Goal: Transaction & Acquisition: Subscribe to service/newsletter

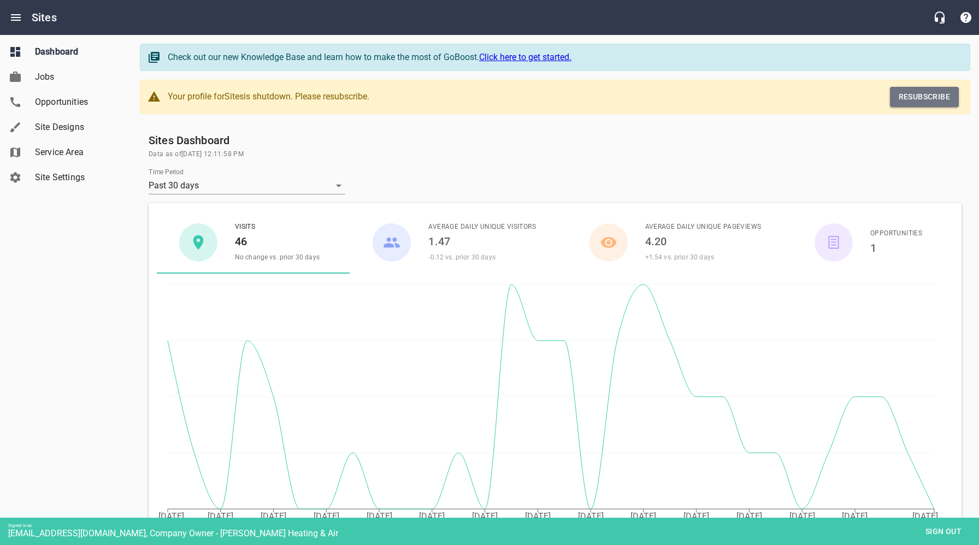
click at [931, 100] on span "Resubscribe" at bounding box center [923, 97] width 51 height 14
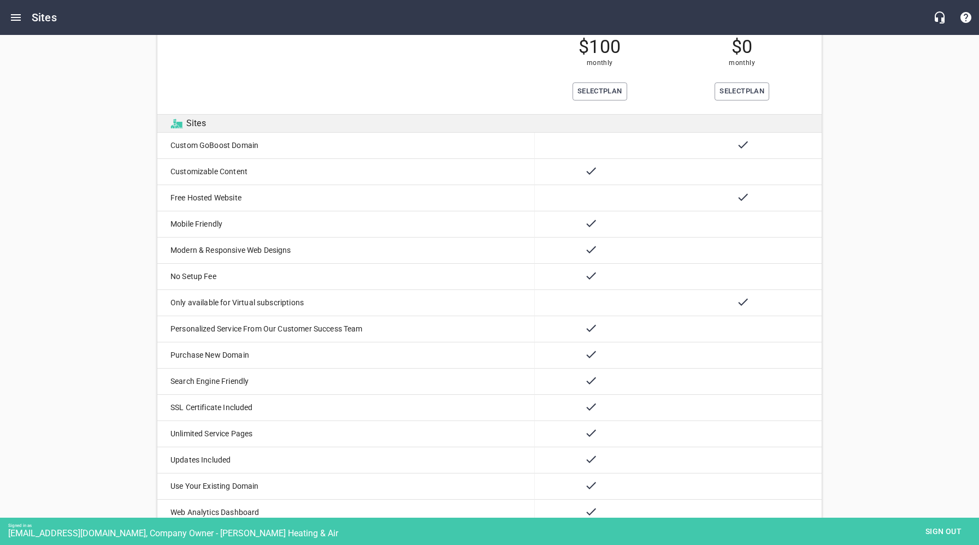
scroll to position [60, 0]
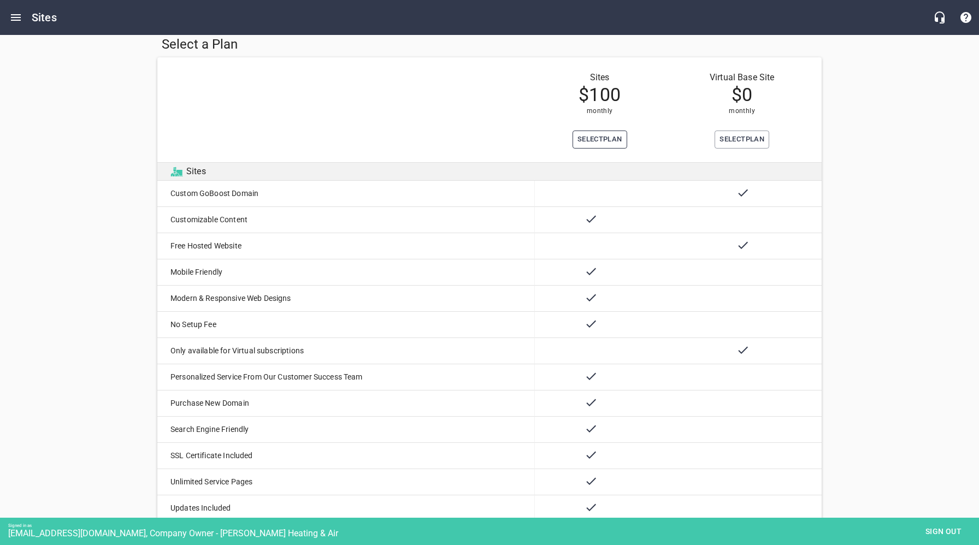
click at [595, 137] on span "Select Plan" at bounding box center [599, 139] width 45 height 13
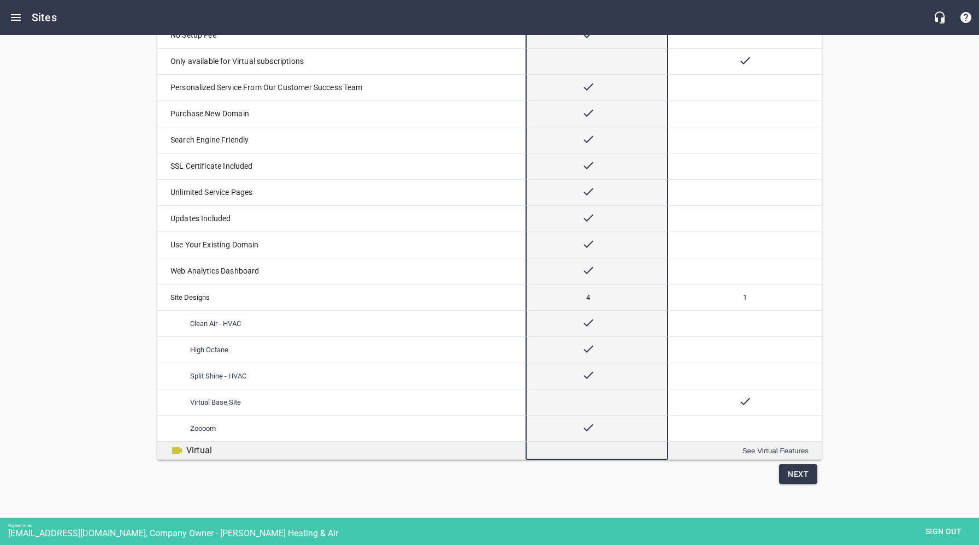
scroll to position [351, 0]
click at [803, 475] on span "Next" at bounding box center [798, 473] width 21 height 14
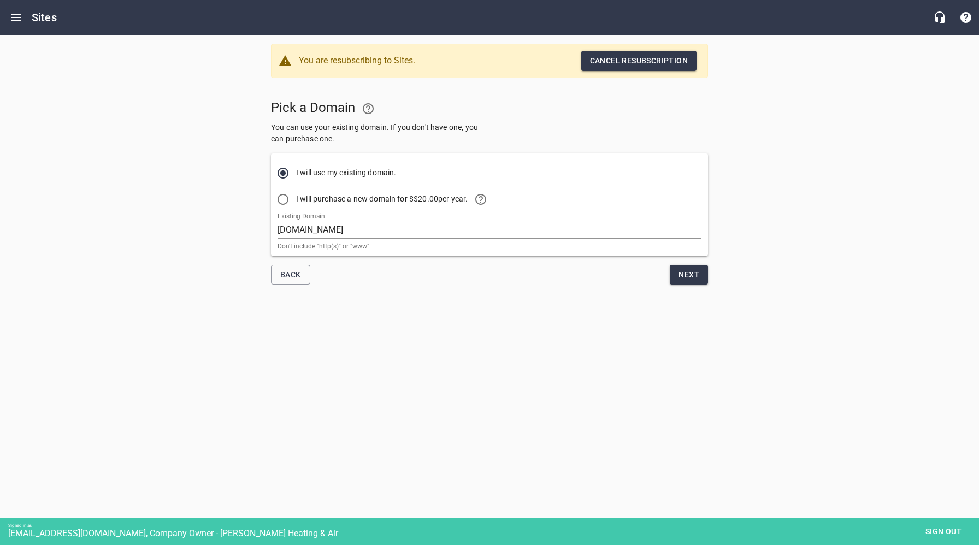
click at [691, 277] on span "Next" at bounding box center [688, 275] width 21 height 14
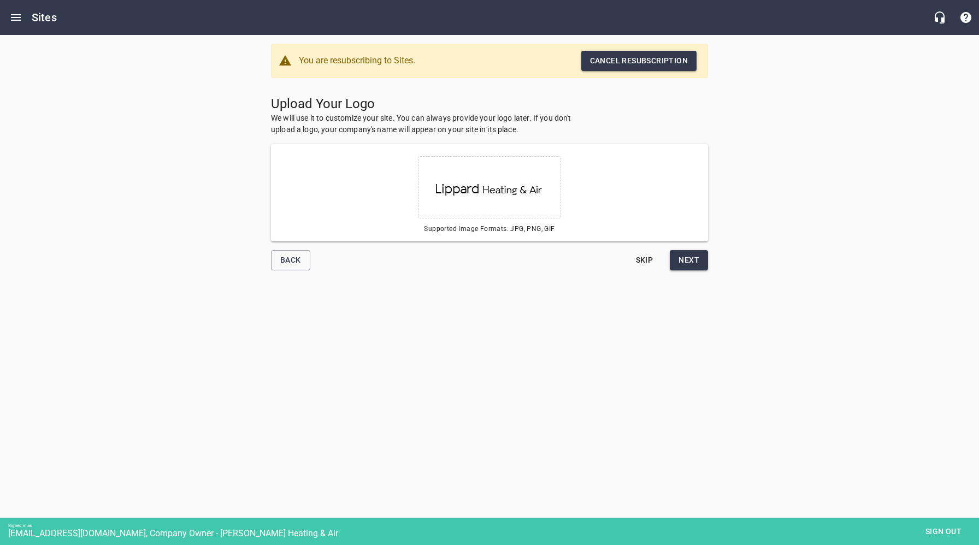
click at [685, 258] on span "Next" at bounding box center [688, 260] width 21 height 14
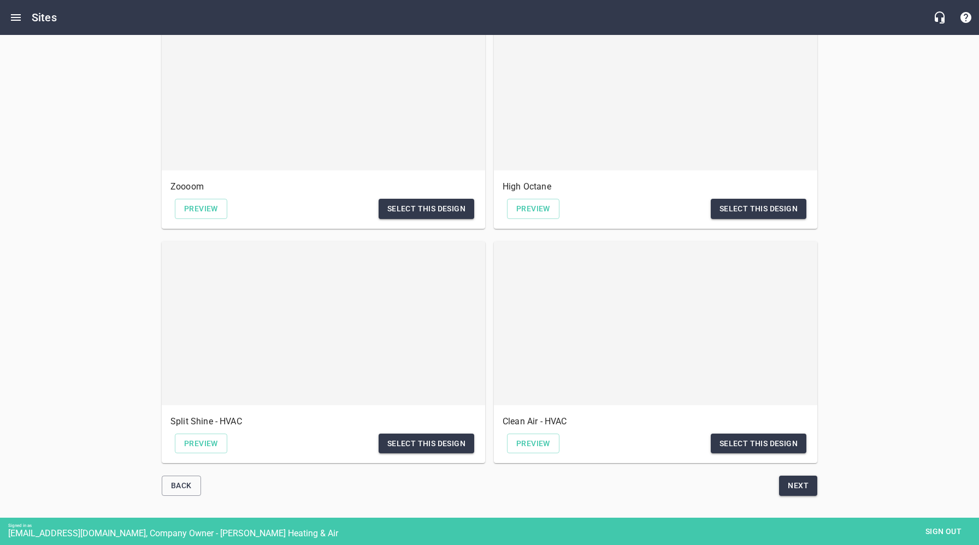
scroll to position [190, 0]
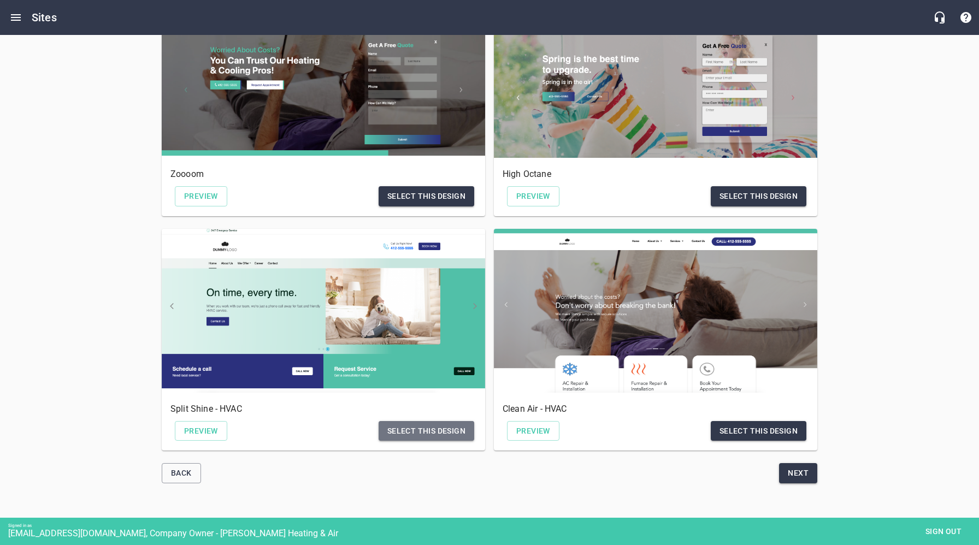
click at [433, 430] on span "Select this design" at bounding box center [426, 431] width 78 height 14
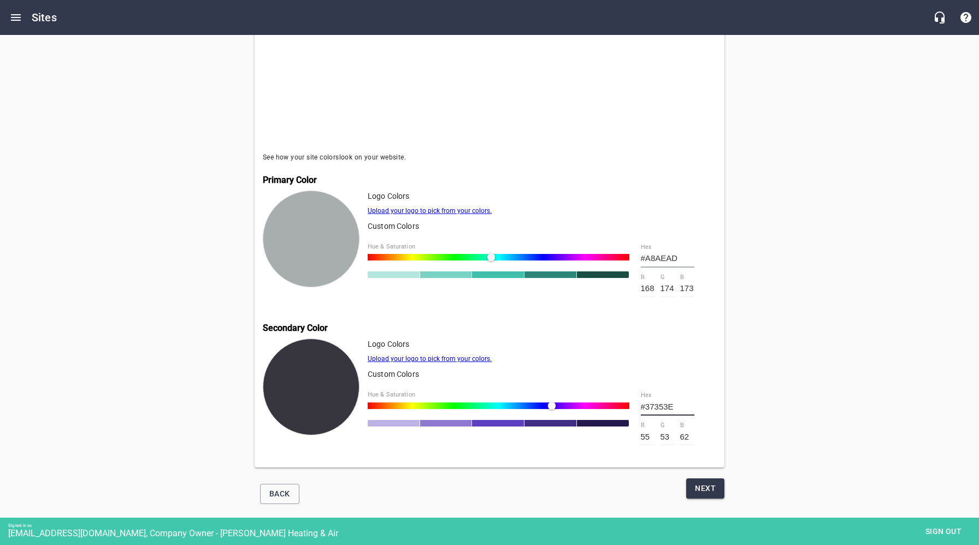
scroll to position [306, 0]
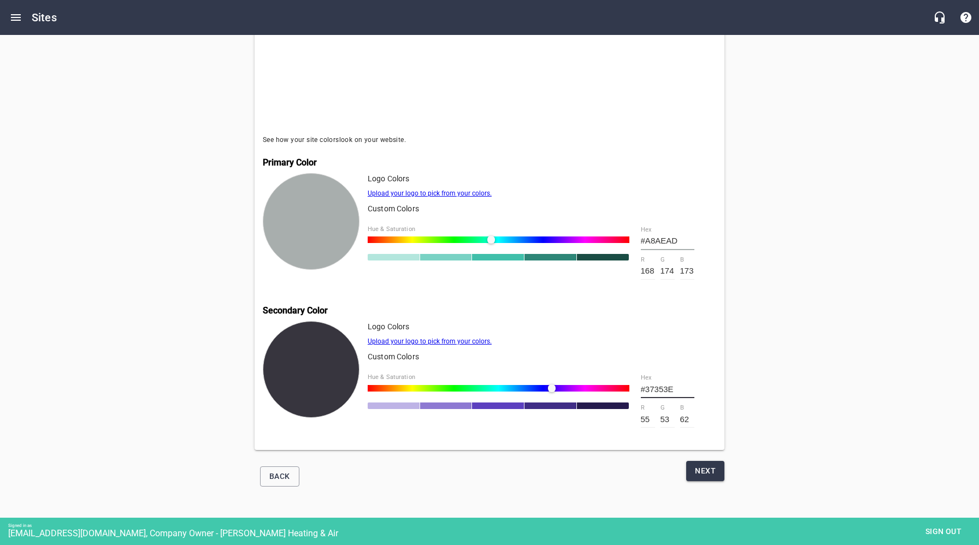
click at [701, 470] on span "Next" at bounding box center [705, 471] width 21 height 14
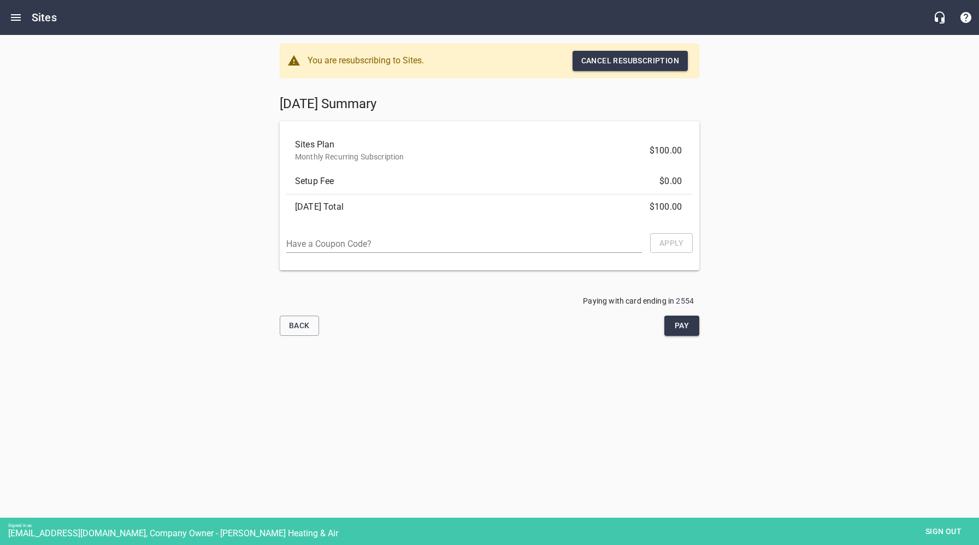
click at [680, 328] on span "Pay" at bounding box center [681, 326] width 17 height 14
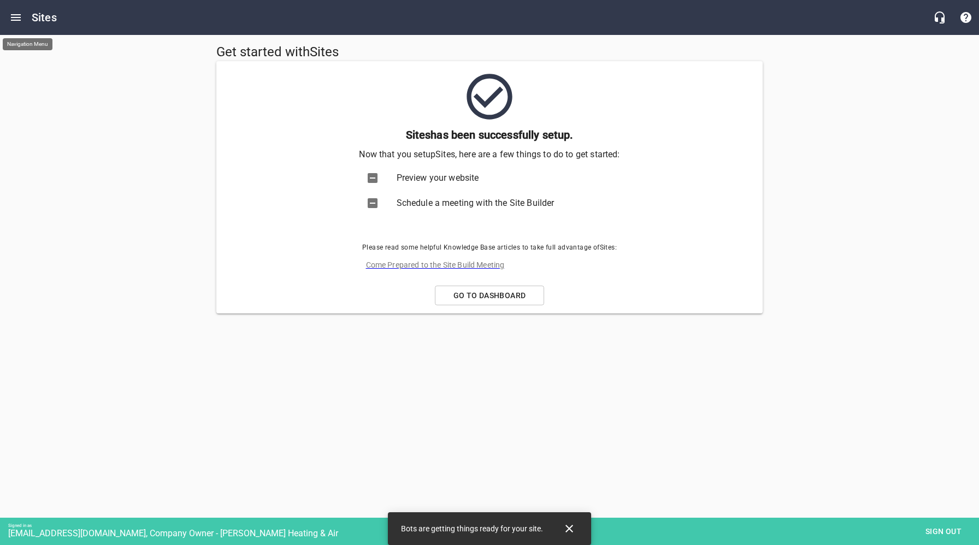
click at [14, 17] on icon "Open drawer" at bounding box center [16, 17] width 10 height 7
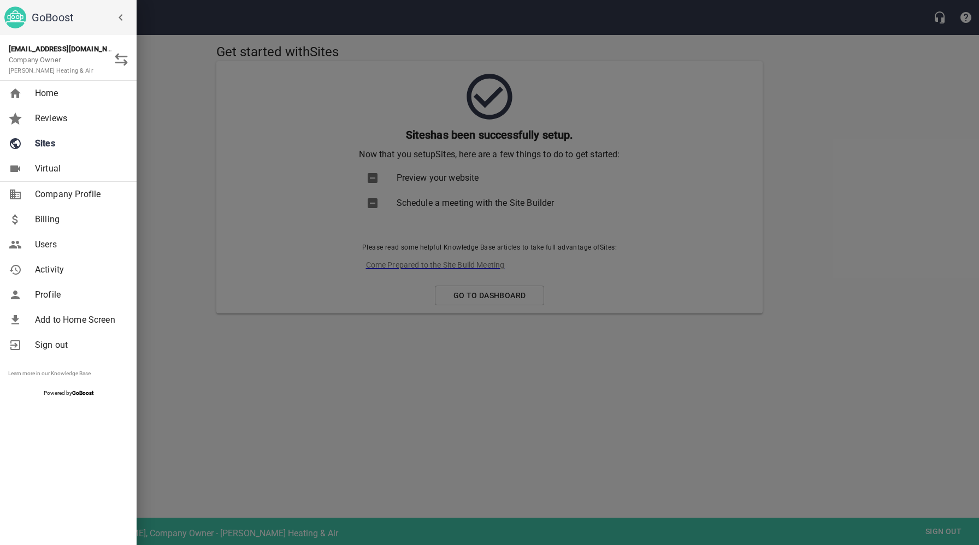
click at [58, 196] on span "Company Profile" at bounding box center [79, 194] width 88 height 13
select select "[US_STATE]"
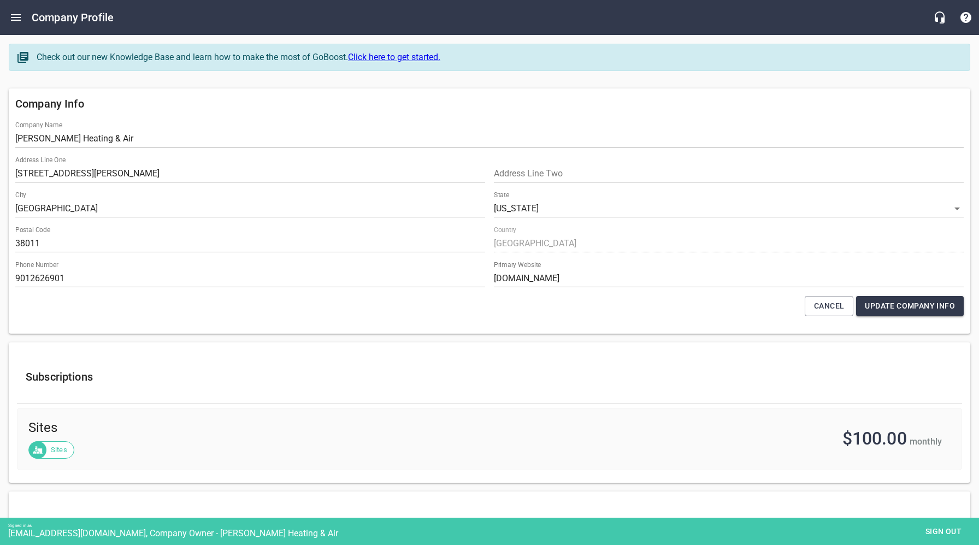
click at [951, 529] on span "Sign out" at bounding box center [943, 532] width 46 height 14
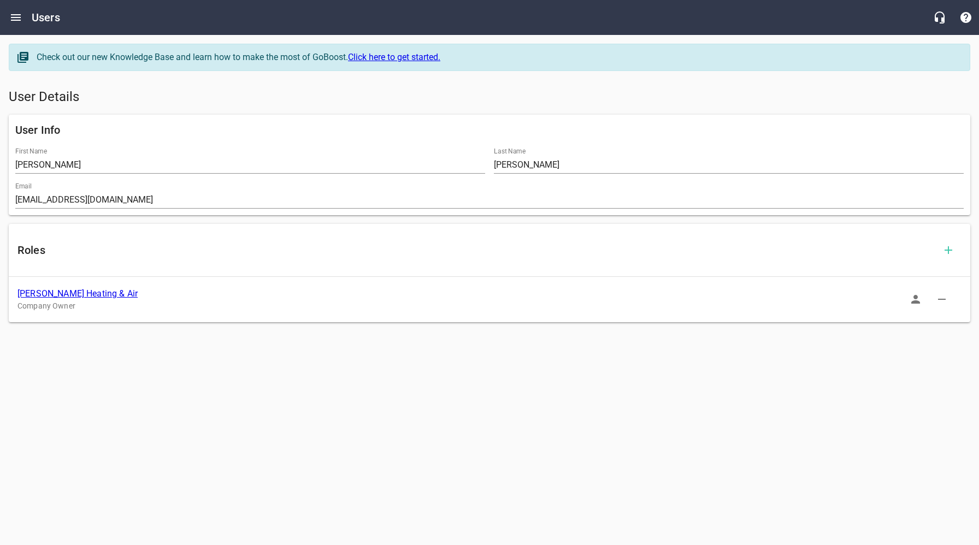
click at [61, 295] on link "[PERSON_NAME] Heating & Air" at bounding box center [77, 293] width 120 height 10
